Goal: Information Seeking & Learning: Compare options

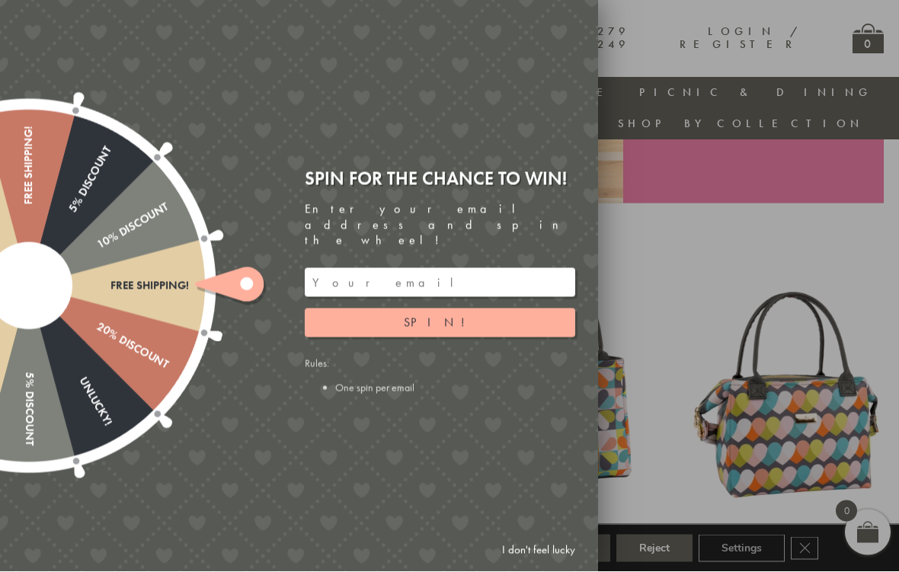
scroll to position [493, 0]
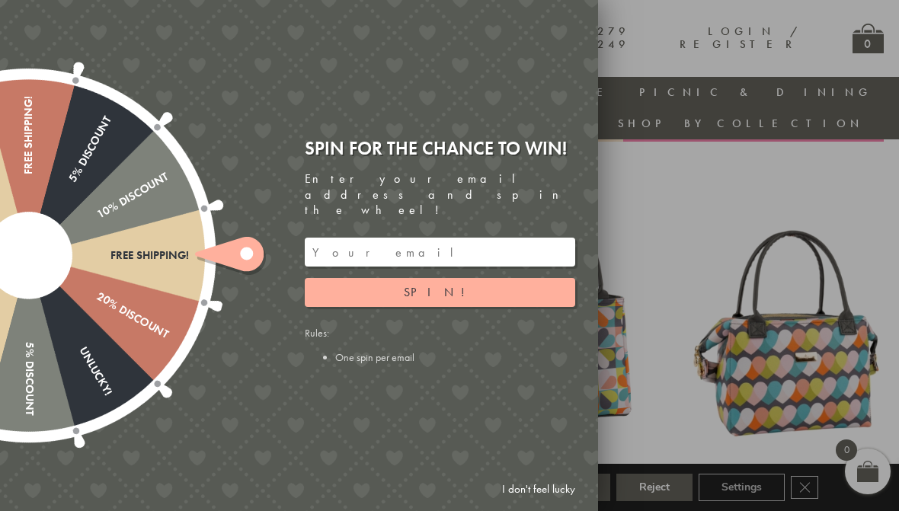
click at [531, 493] on link "I don't feel lucky" at bounding box center [538, 489] width 88 height 28
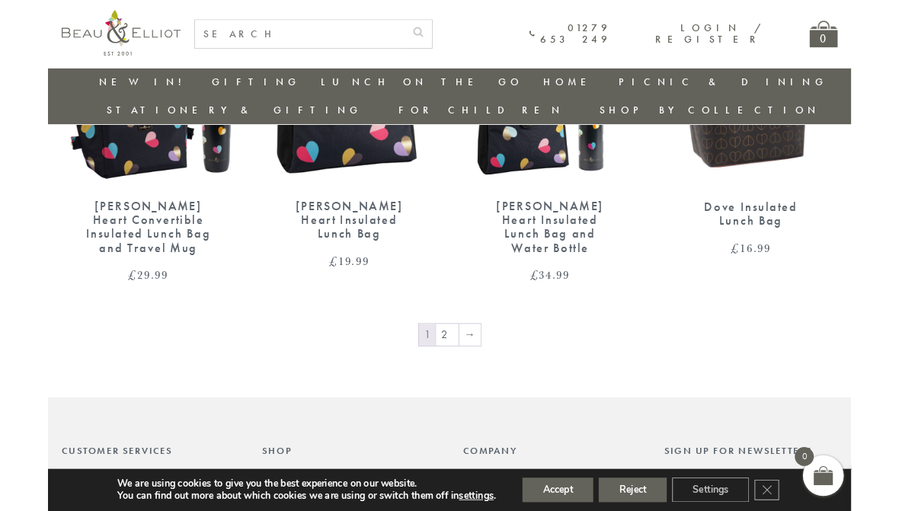
scroll to position [2452, 11]
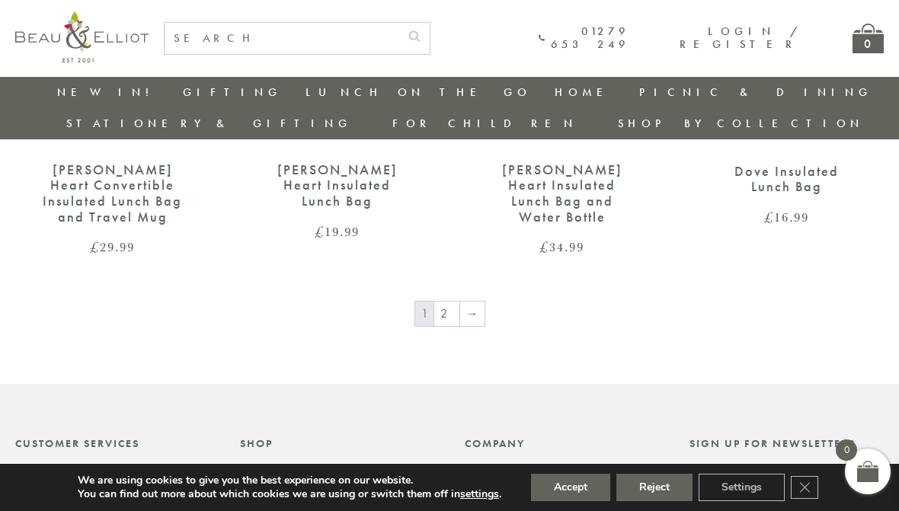
click at [434, 302] on link "2" at bounding box center [446, 314] width 25 height 24
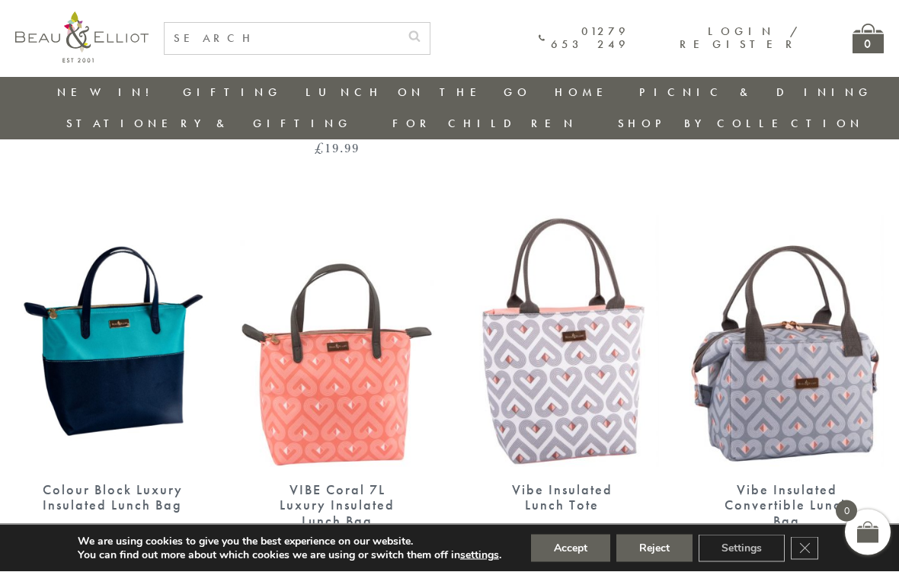
scroll to position [907, 0]
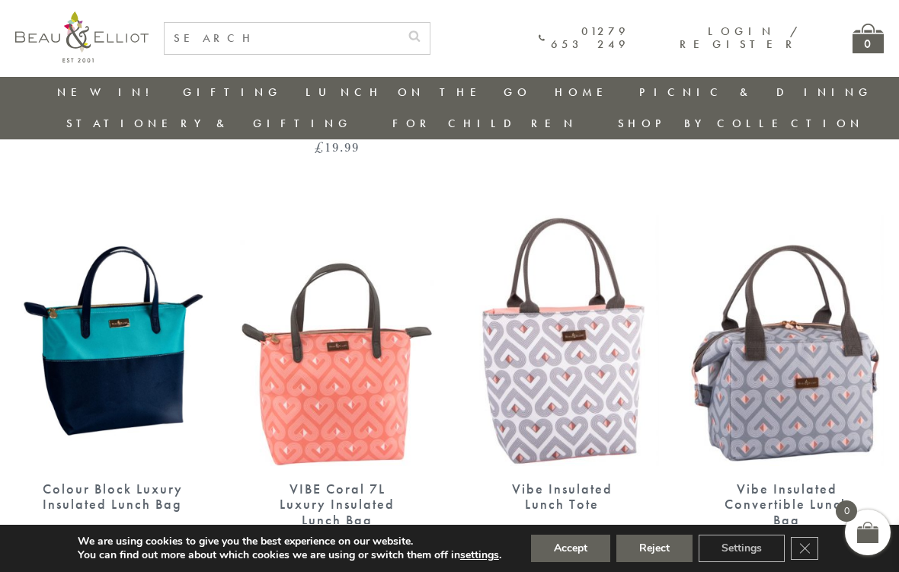
click at [612, 387] on img at bounding box center [562, 340] width 194 height 251
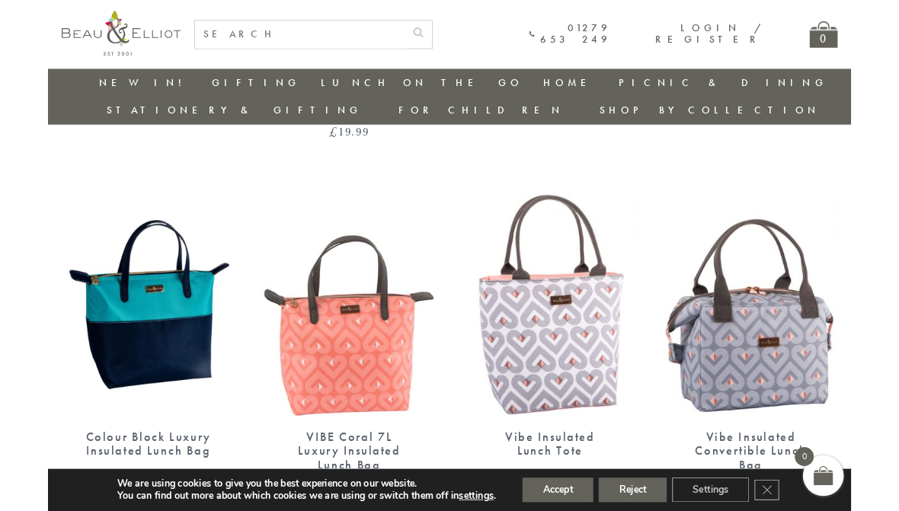
scroll to position [968, 0]
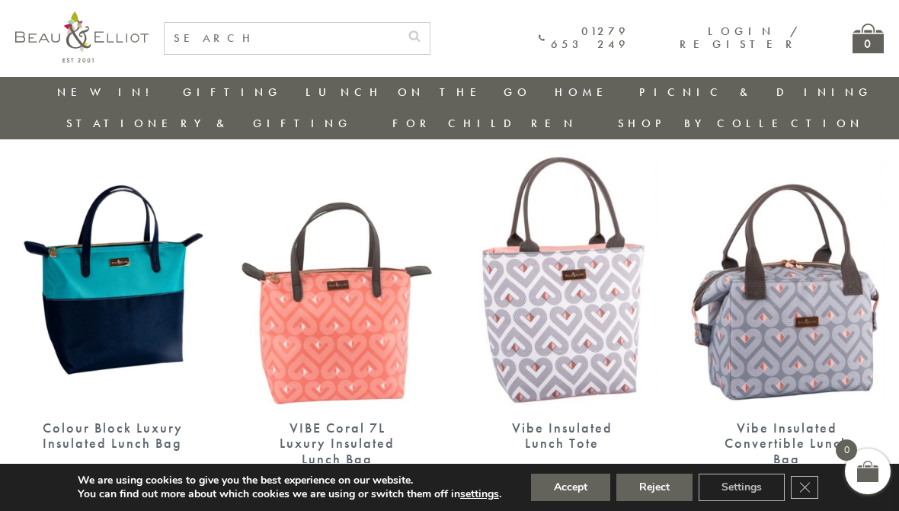
click at [728, 325] on img at bounding box center [786, 279] width 194 height 251
click at [326, 296] on img at bounding box center [337, 279] width 194 height 251
click at [797, 297] on img at bounding box center [786, 279] width 194 height 251
click at [337, 296] on img at bounding box center [337, 279] width 194 height 251
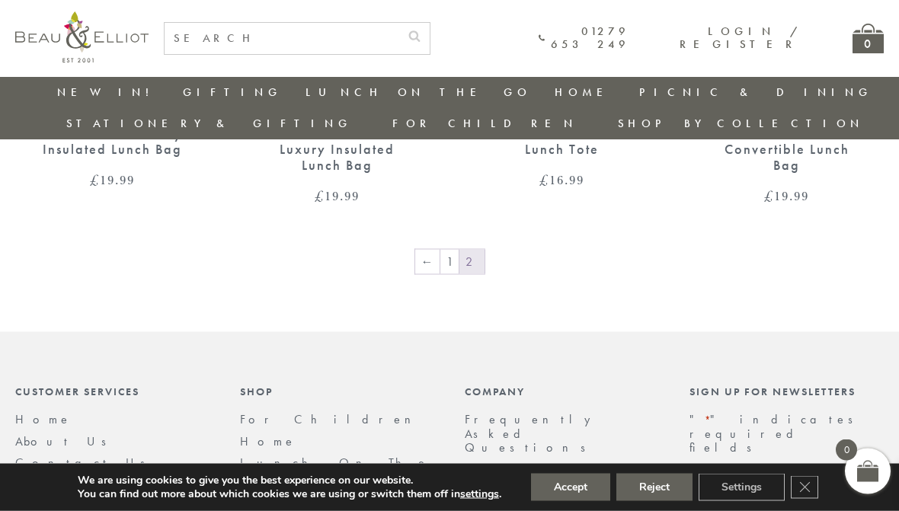
scroll to position [1166, 0]
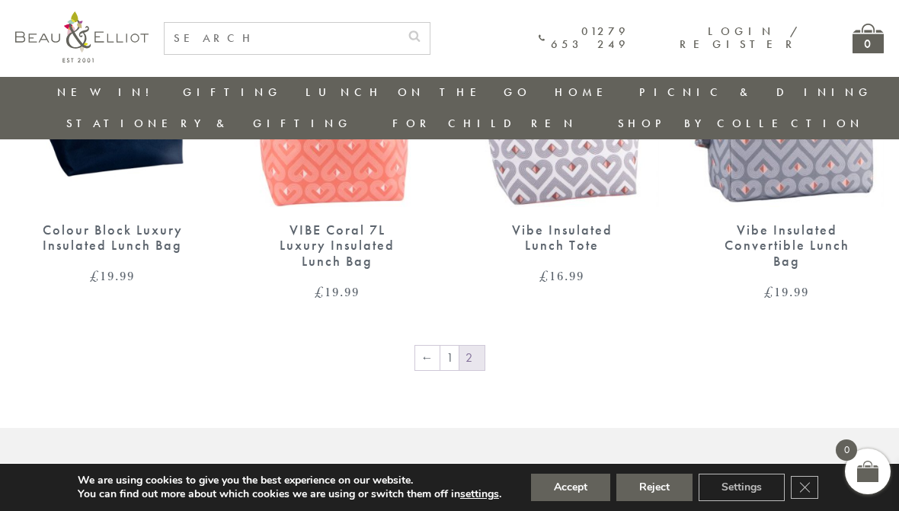
click at [452, 346] on link "1" at bounding box center [449, 358] width 18 height 24
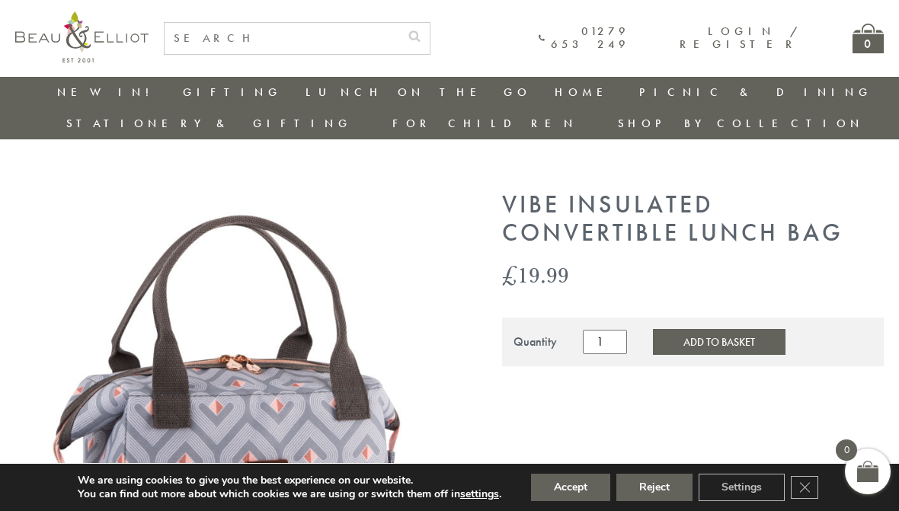
scroll to position [0, 2]
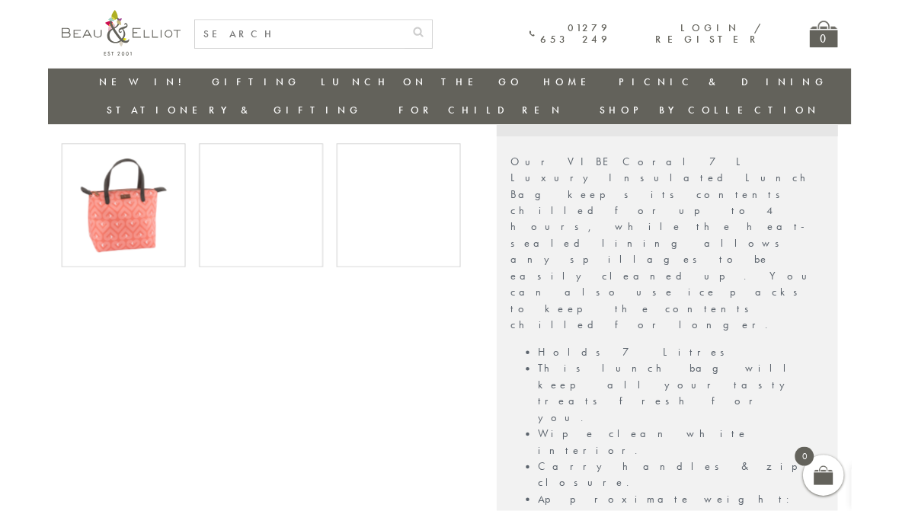
scroll to position [558, 0]
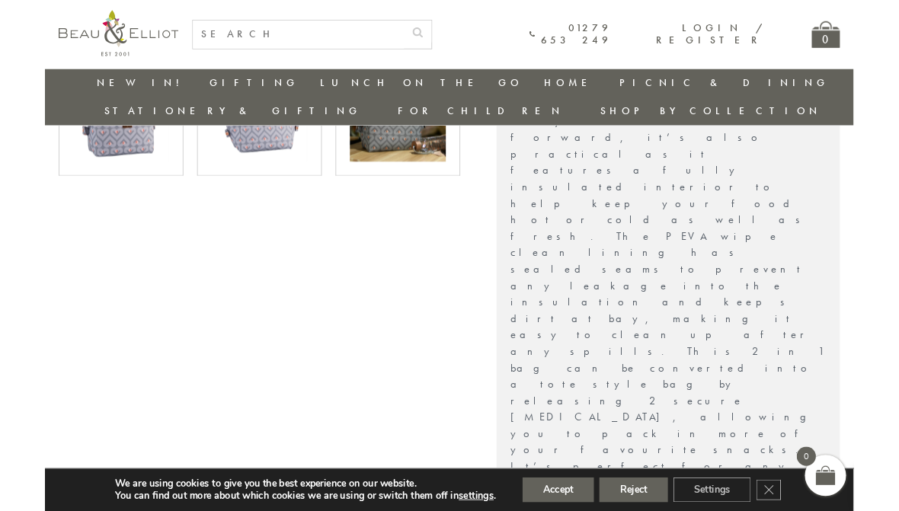
scroll to position [649, 0]
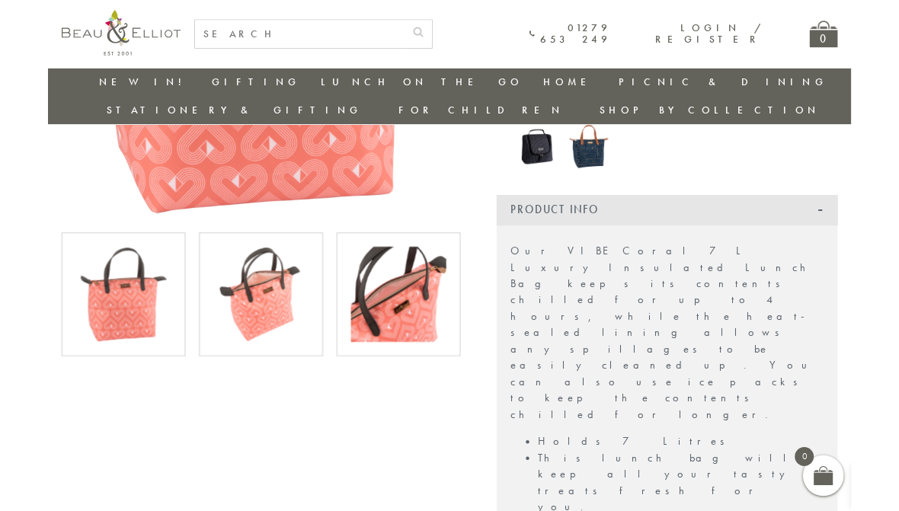
scroll to position [457, 0]
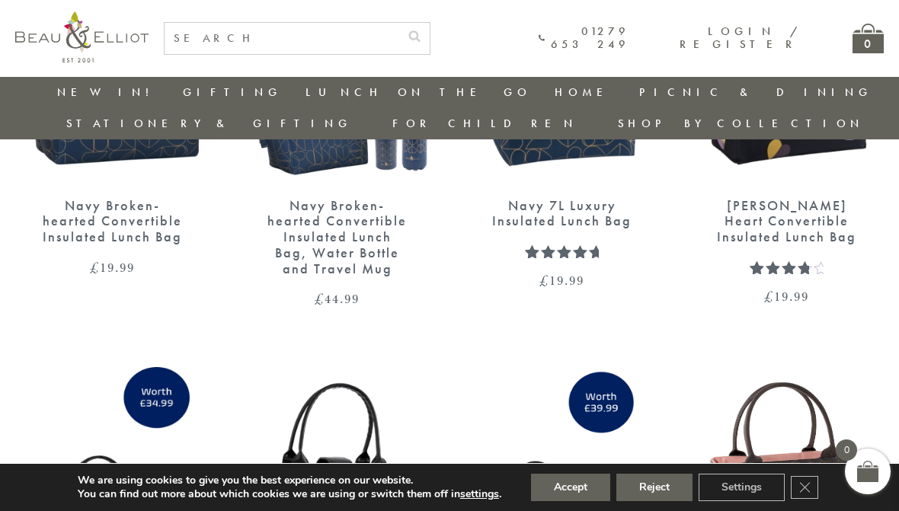
scroll to position [1852, 0]
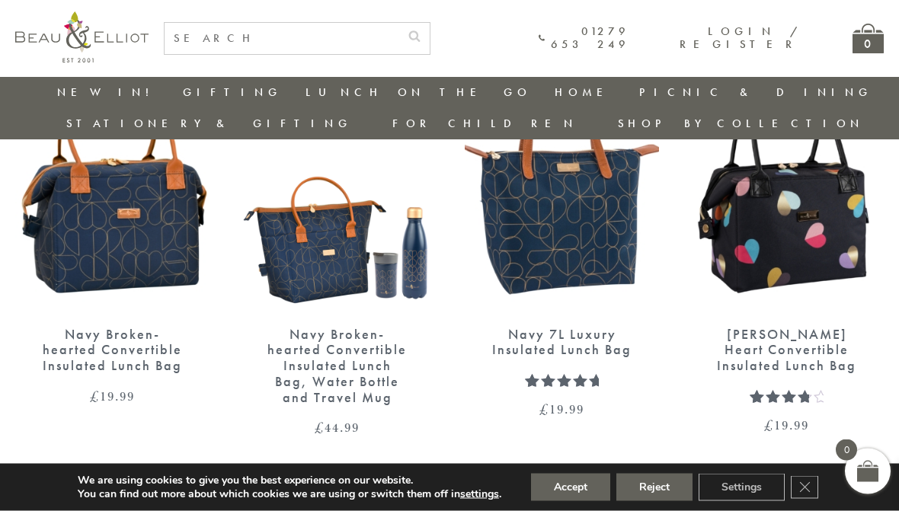
click at [532, 238] on img at bounding box center [562, 186] width 194 height 251
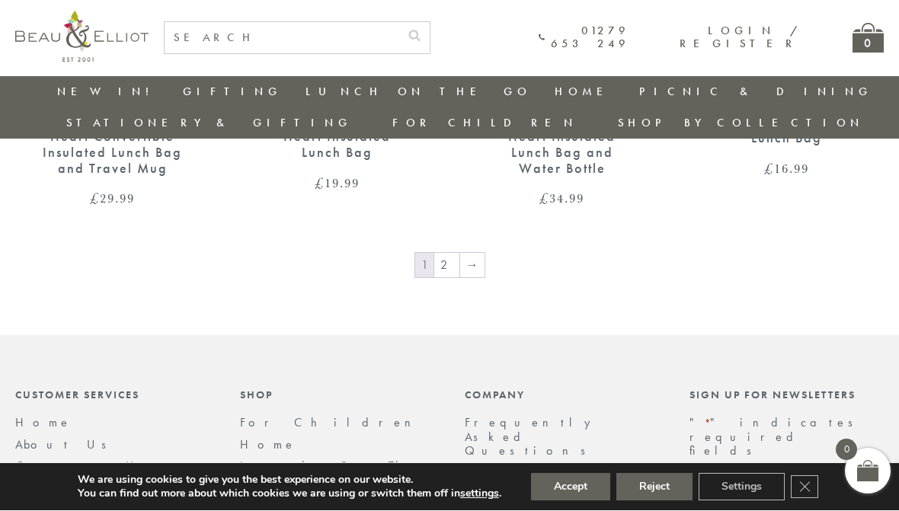
scroll to position [2555, 0]
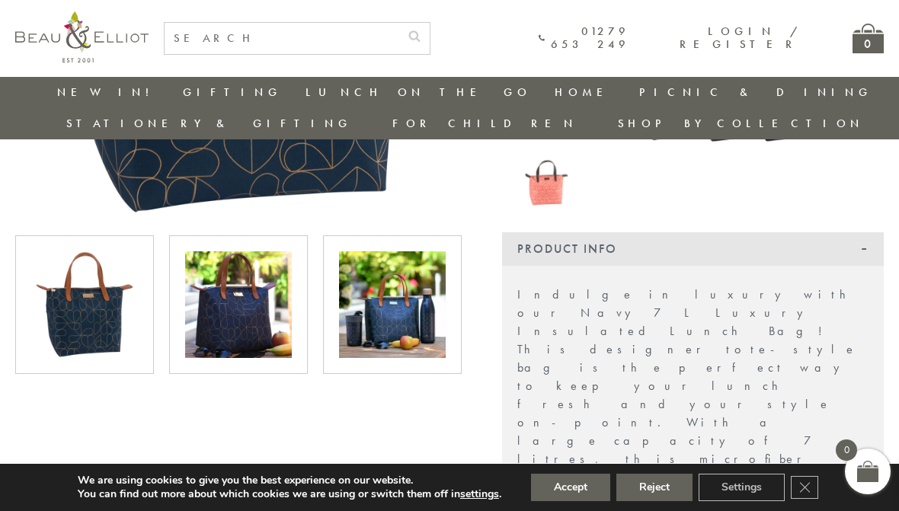
click at [385, 296] on img at bounding box center [392, 304] width 107 height 107
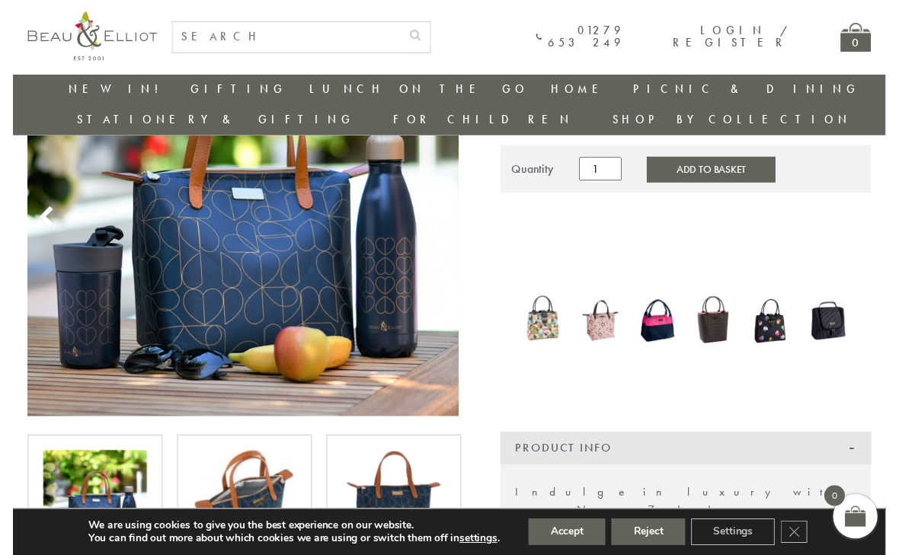
scroll to position [209, 0]
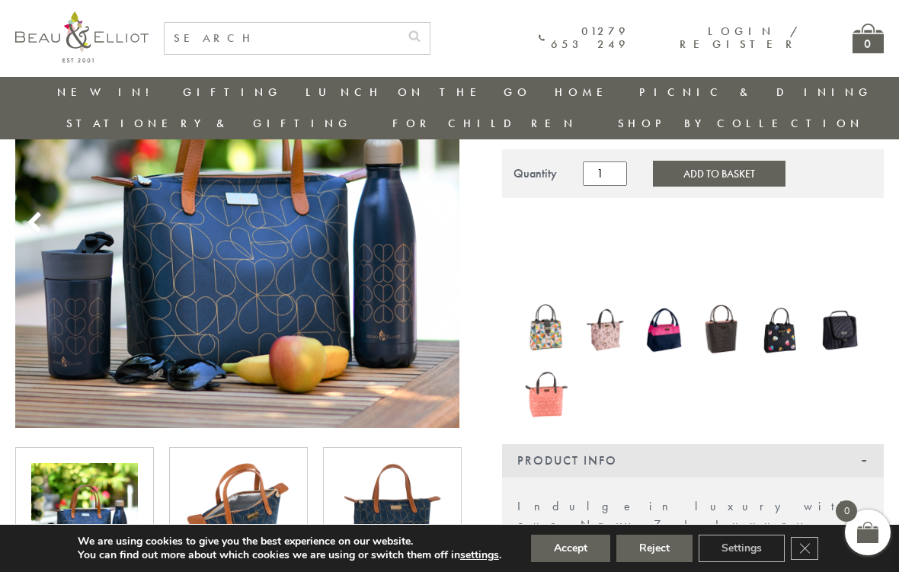
click at [263, 483] on img at bounding box center [238, 516] width 107 height 107
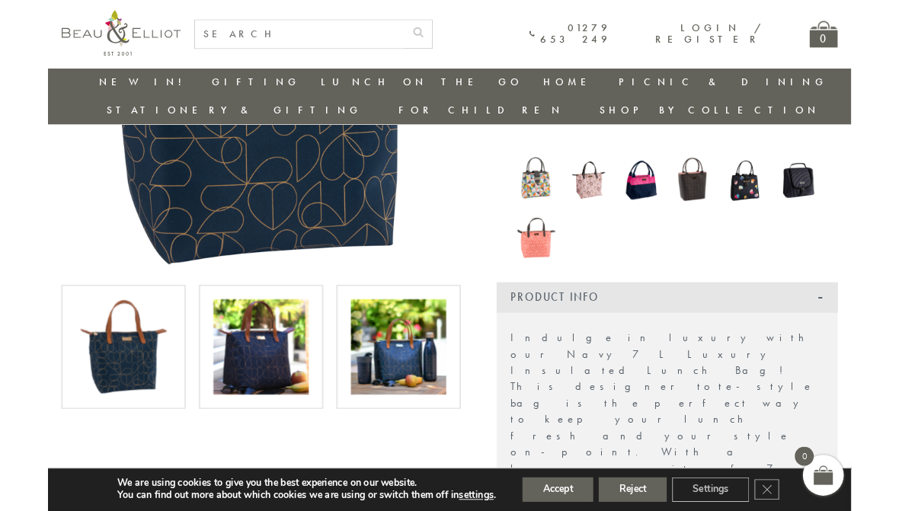
scroll to position [399, 0]
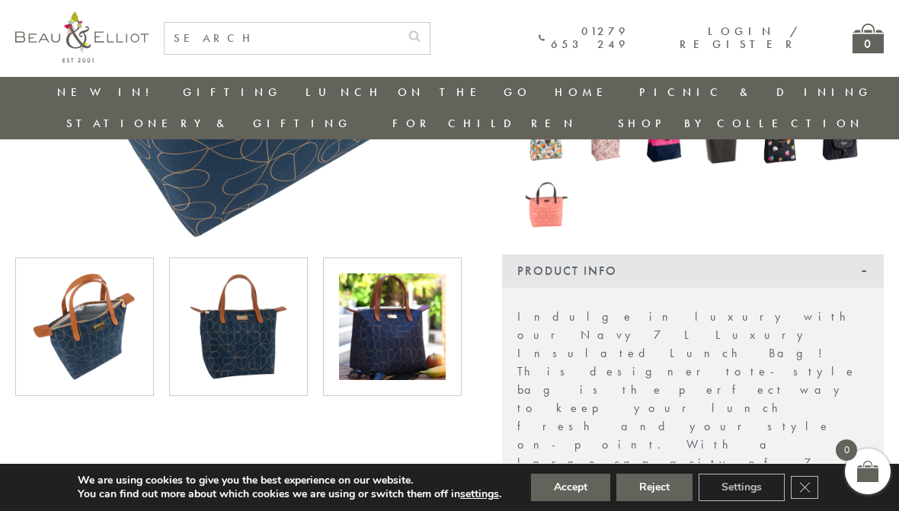
click at [94, 331] on img at bounding box center [84, 326] width 107 height 107
click at [127, 321] on img at bounding box center [84, 326] width 107 height 107
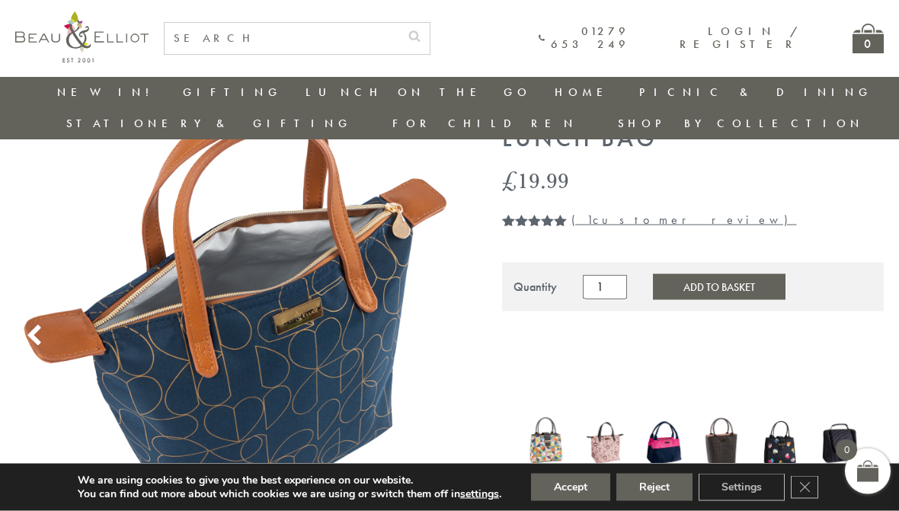
scroll to position [76, 0]
